Goal: Register for event/course

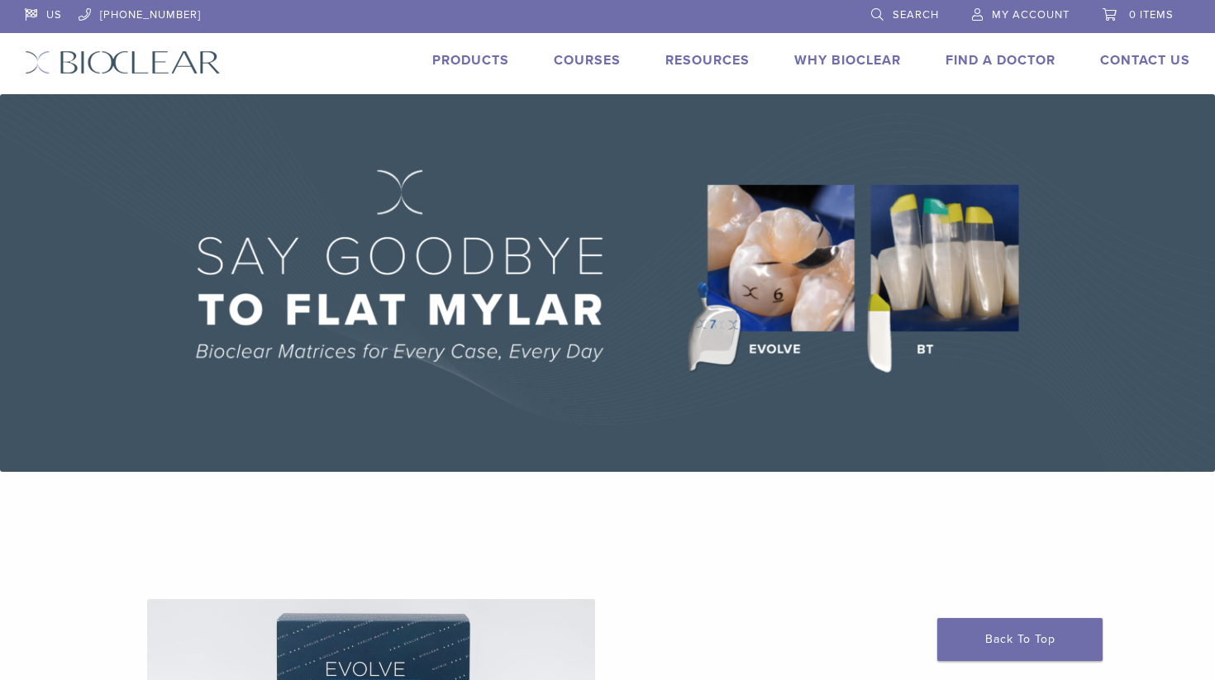
click at [601, 64] on link "Courses" at bounding box center [587, 60] width 67 height 17
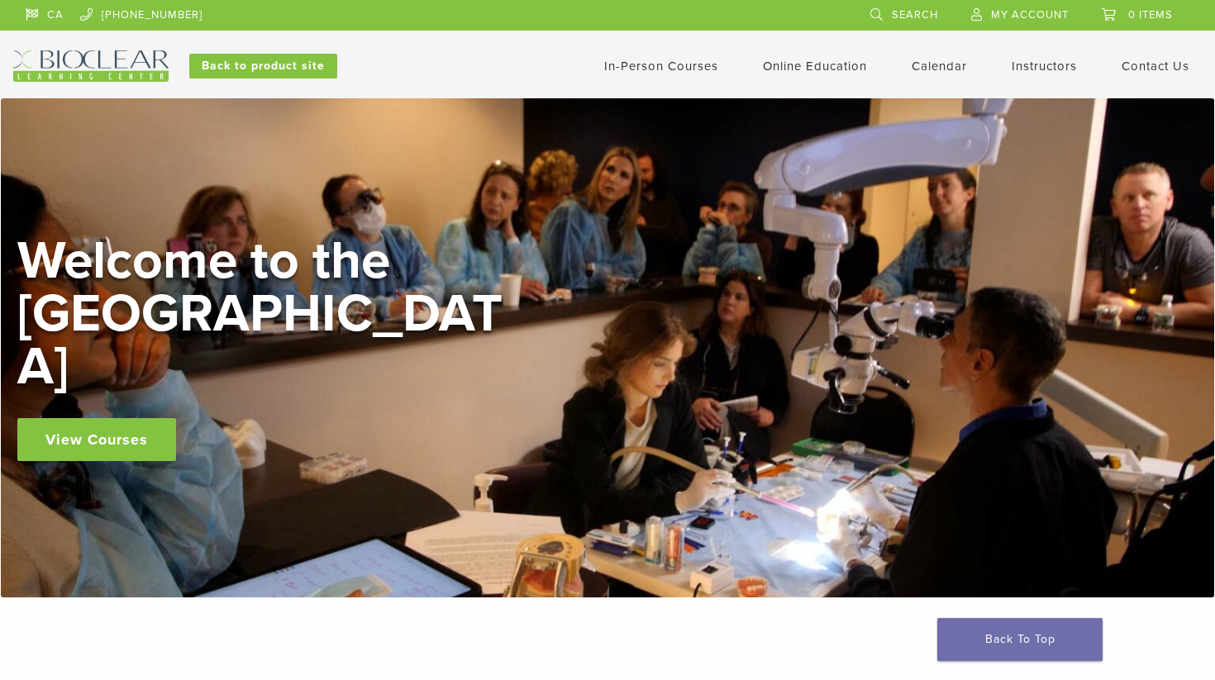
click at [648, 60] on link "In-Person Courses" at bounding box center [661, 66] width 114 height 15
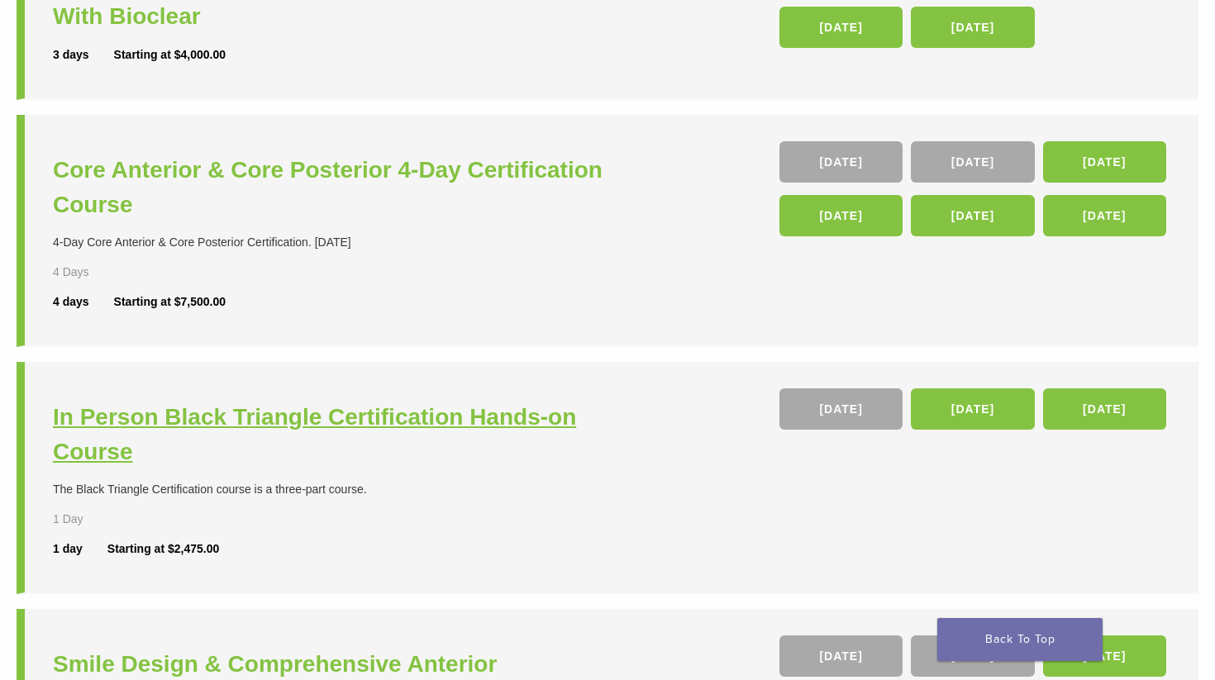
scroll to position [298, 0]
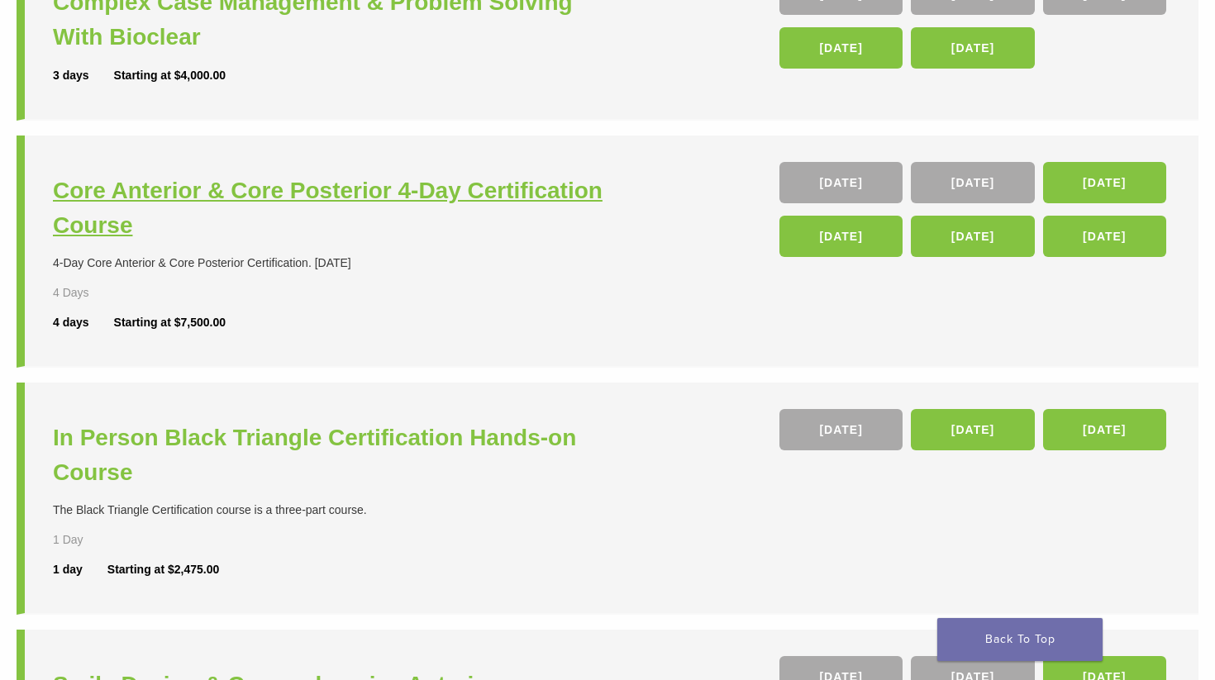
click at [403, 199] on h3 "Core Anterior & Core Posterior 4-Day Certification Course" at bounding box center [332, 208] width 559 height 69
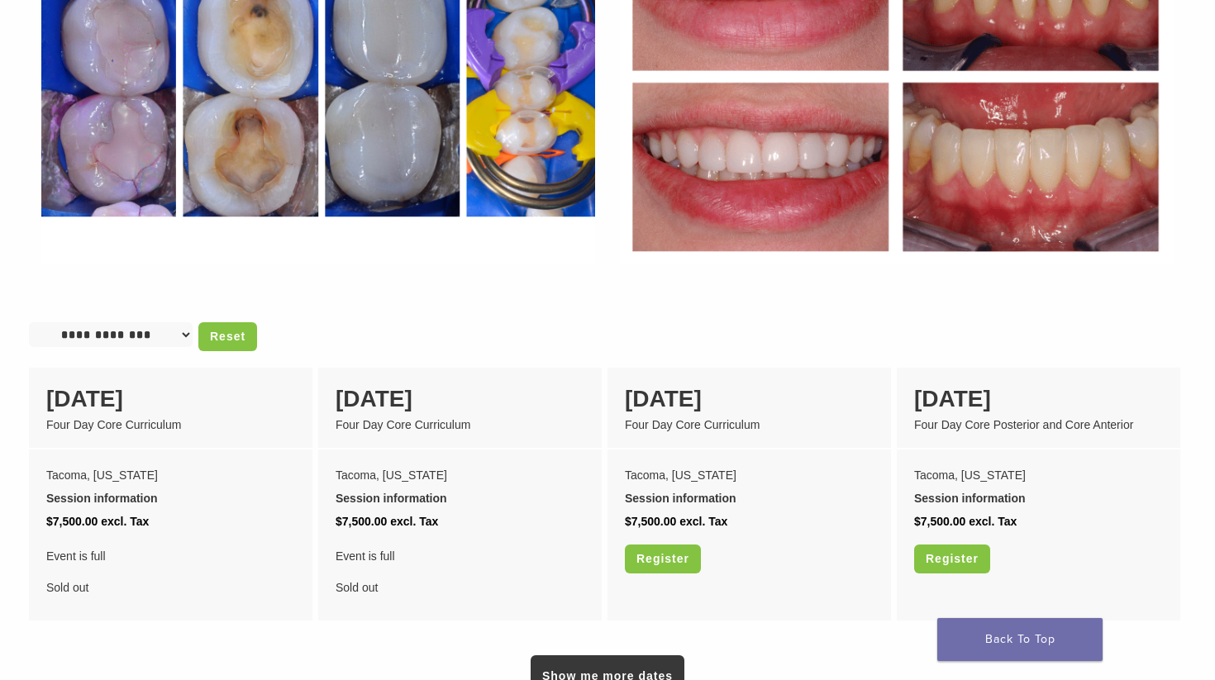
scroll to position [1259, 0]
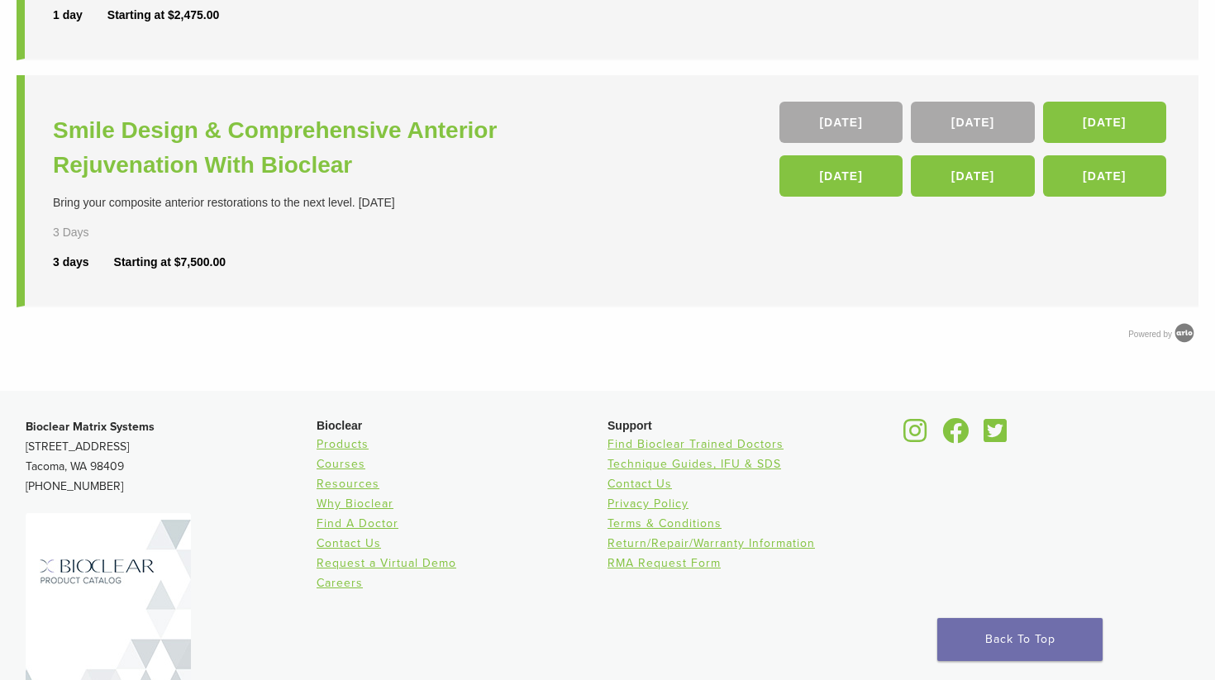
scroll to position [958, 0]
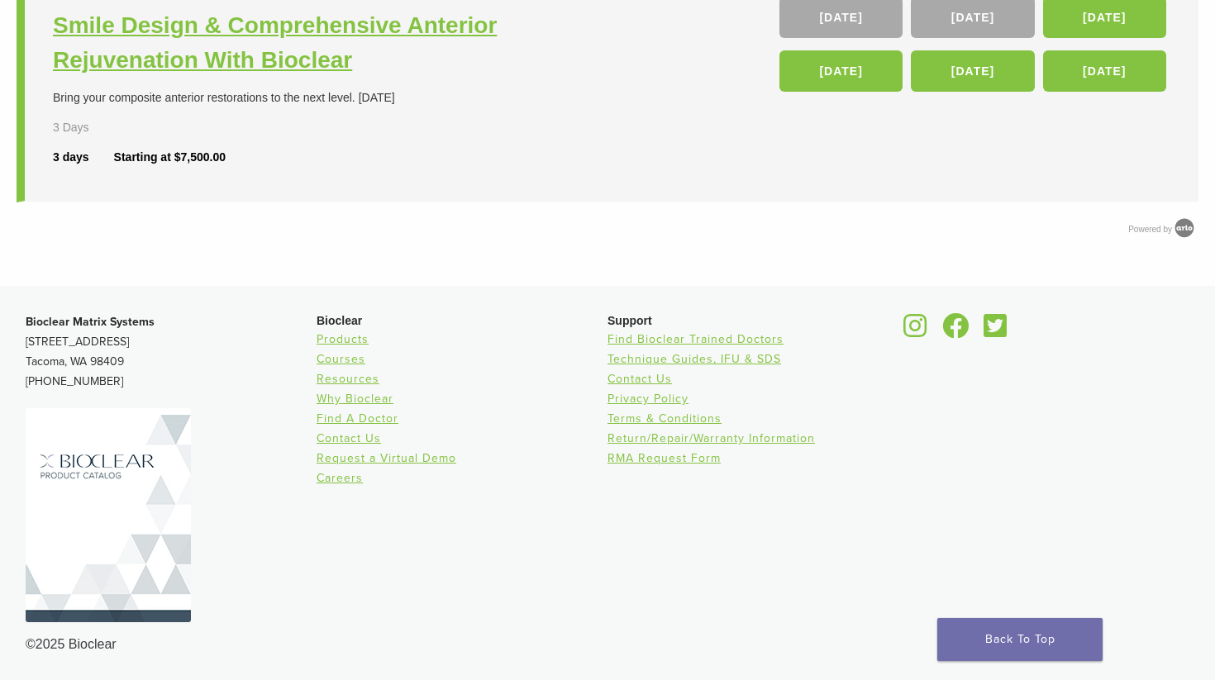
click at [325, 25] on h3 "Smile Design & Comprehensive Anterior Rejuvenation With Bioclear" at bounding box center [332, 42] width 559 height 69
